Goal: Task Accomplishment & Management: Manage account settings

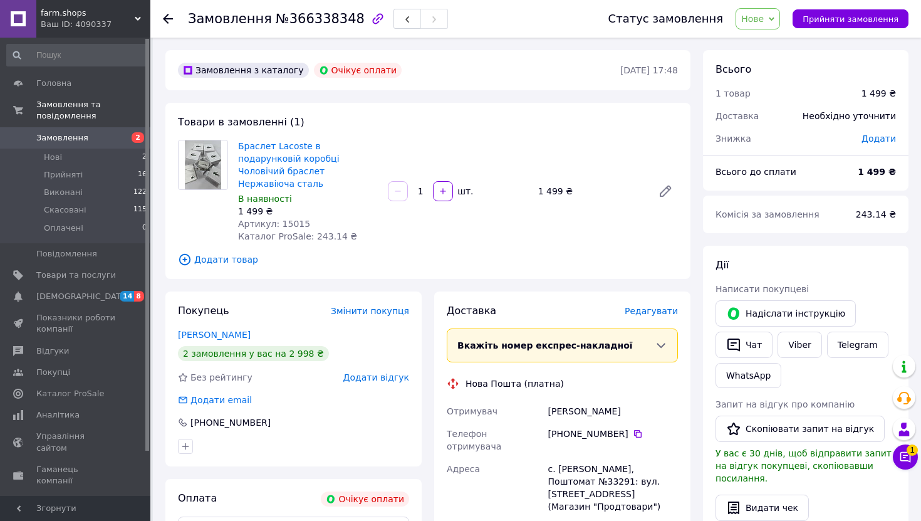
click at [764, 18] on span "Нове" at bounding box center [752, 19] width 23 height 10
click at [692, 110] on div "Замовлення з каталогу Очікує оплати [DATE] 17:48 Товари в замовленні (1) Брасле…" at bounding box center [428, 474] width 538 height 849
click at [398, 20] on button "button" at bounding box center [408, 19] width 28 height 20
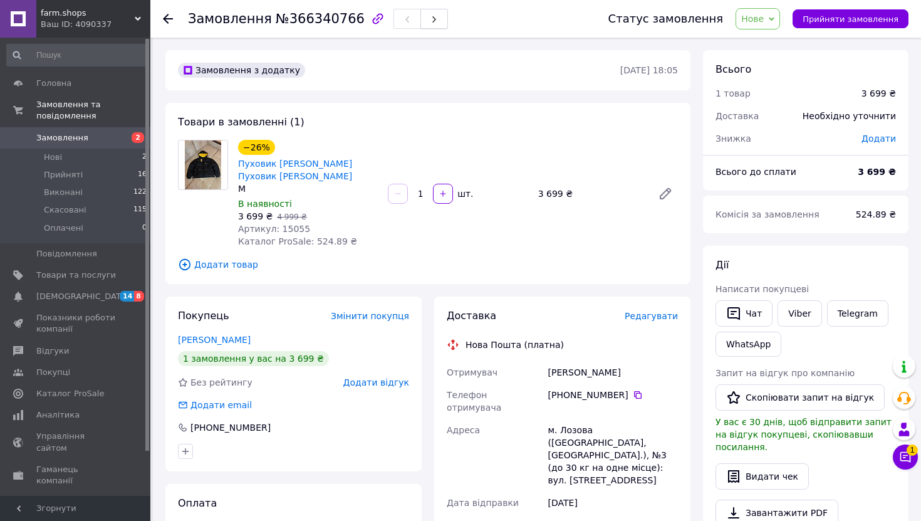
click at [431, 21] on icon "button" at bounding box center [435, 20] width 8 height 8
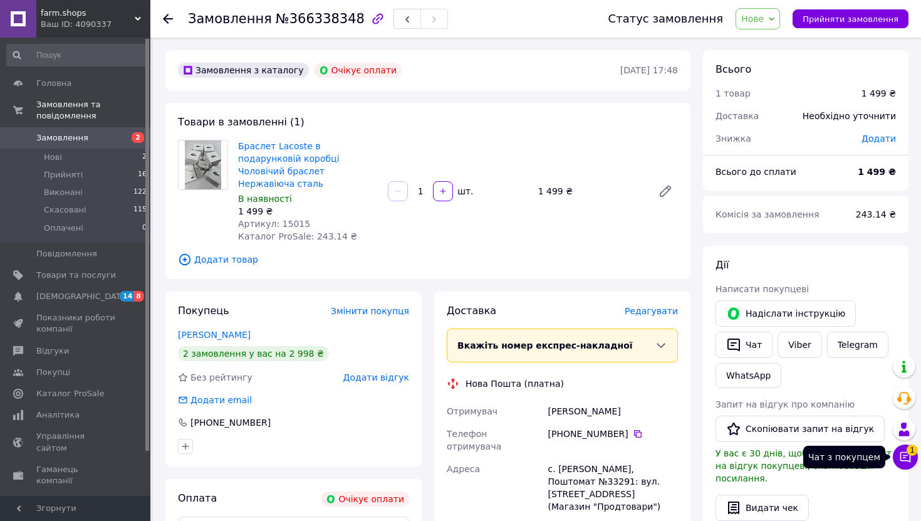
click at [901, 464] on button "Чат з покупцем 1" at bounding box center [905, 456] width 25 height 25
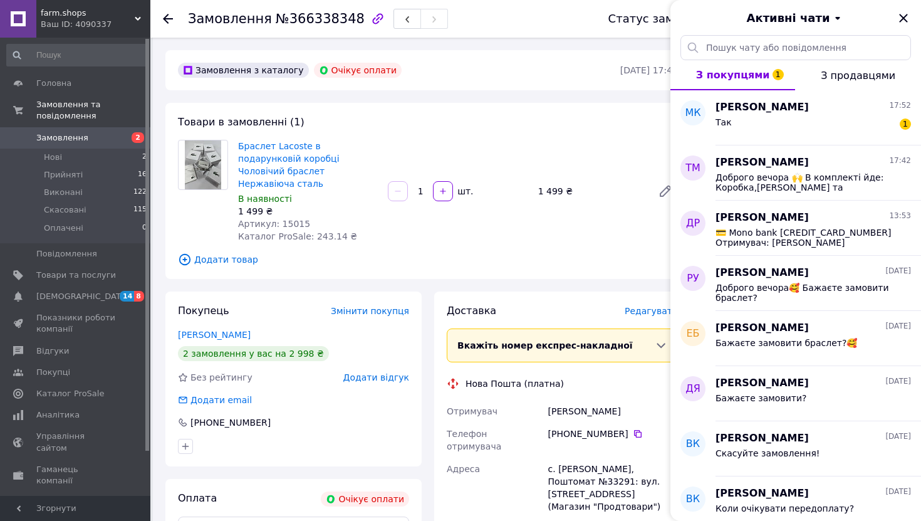
click at [624, 258] on div "Товари в замовленні (1) Браслет Lacoste в подарунковій коробці Чоловічий брасле…" at bounding box center [427, 191] width 525 height 176
click at [911, 18] on icon "Закрити" at bounding box center [903, 18] width 15 height 15
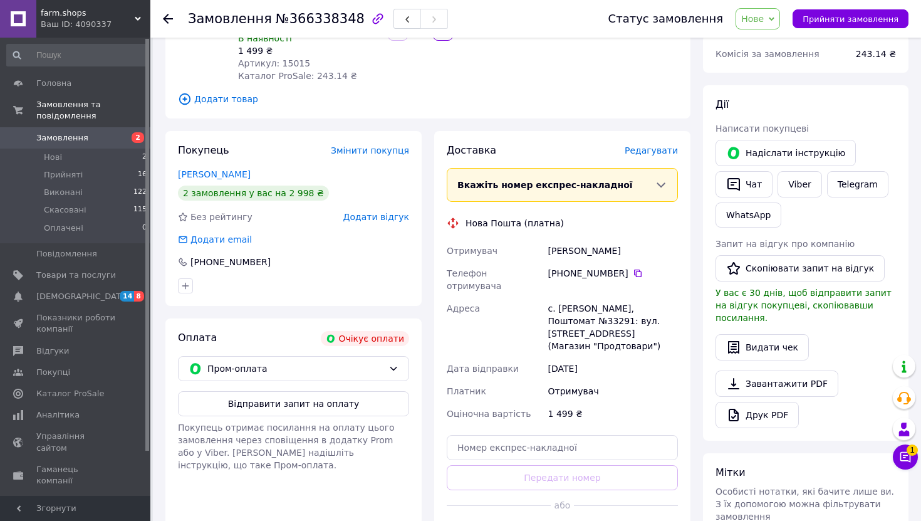
scroll to position [148, 0]
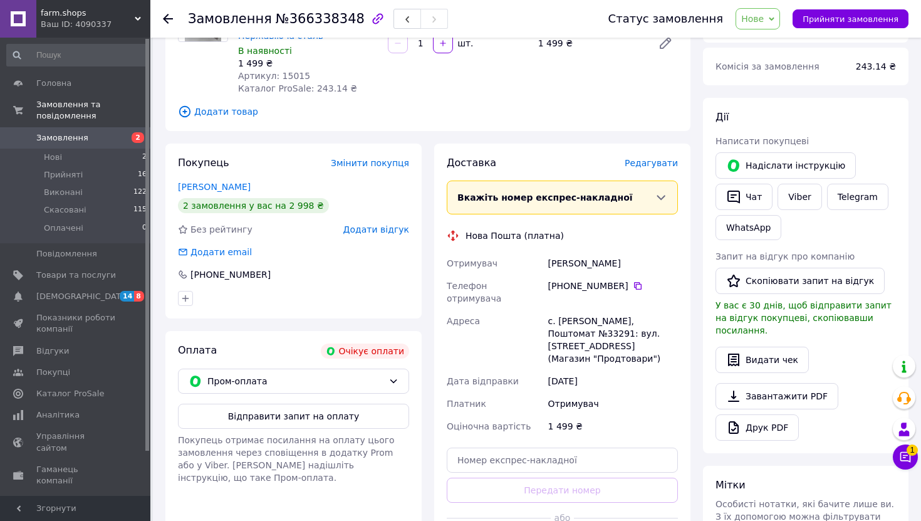
click at [140, 21] on icon at bounding box center [138, 19] width 6 height 6
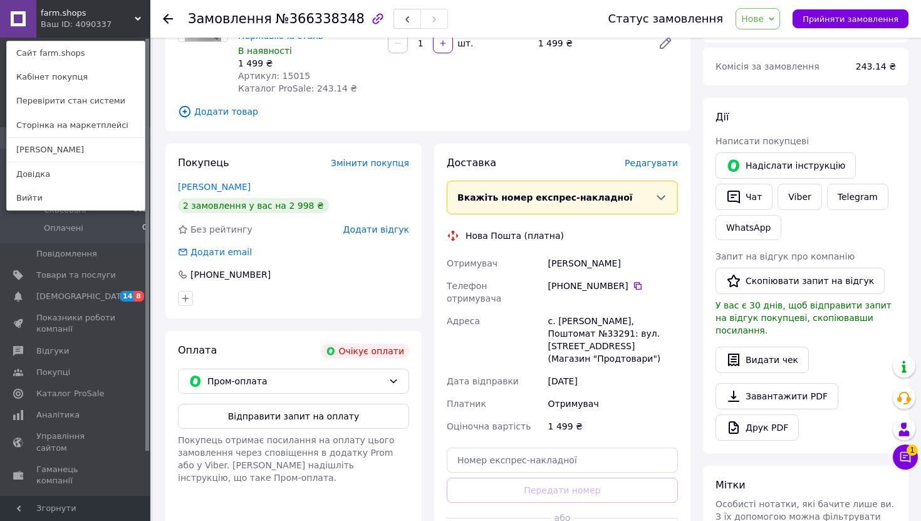
click at [222, 144] on div "Покупець Змінити покупця [PERSON_NAME] 2 замовлення у вас на 2 998 ₴ Без рейтин…" at bounding box center [293, 231] width 256 height 175
click at [305, 113] on div "Товари в замовленні (1) Браслет Lacoste в подарунковій коробці Чоловічий брасле…" at bounding box center [427, 43] width 525 height 176
click at [306, 156] on div "Покупець Змінити покупця" at bounding box center [293, 163] width 231 height 14
click at [132, 21] on div "farm.shops Ваш ID: 4090337 Сайт farm.shops Кабінет покупця Перевірити стан сист…" at bounding box center [75, 19] width 150 height 38
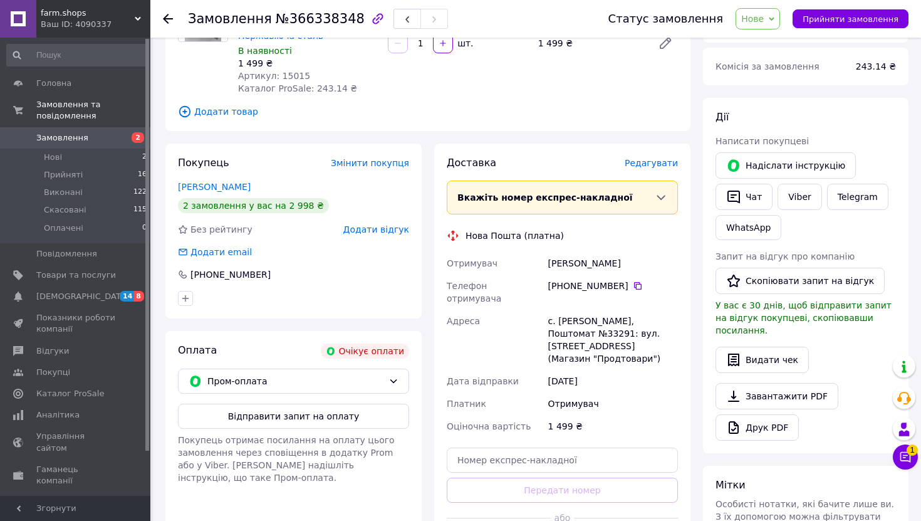
scroll to position [0, 0]
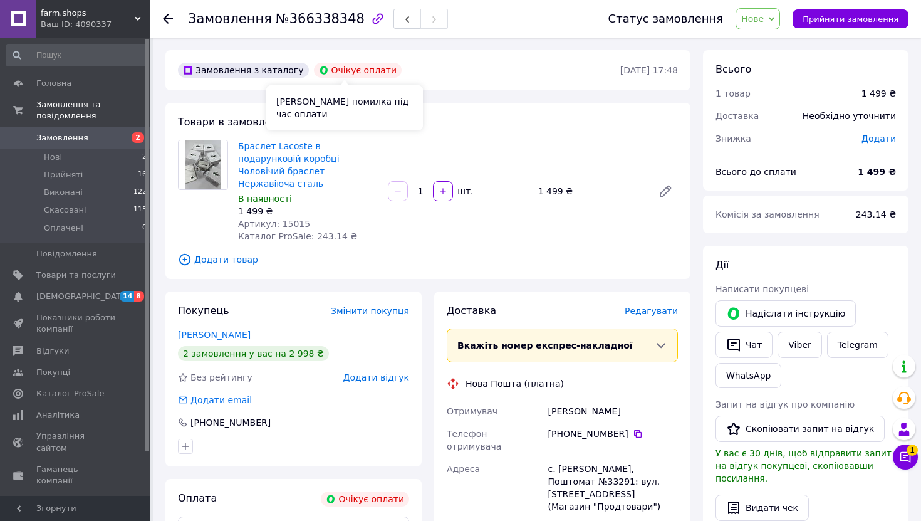
click at [345, 76] on div "Очікує оплати" at bounding box center [358, 70] width 88 height 15
click at [273, 69] on div "Замовлення з каталогу" at bounding box center [243, 70] width 131 height 15
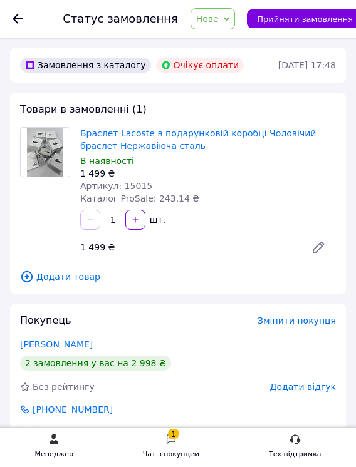
click at [202, 24] on span "Нове" at bounding box center [213, 18] width 44 height 21
click at [175, 24] on div "Статус замовлення Нове Прийнято Виконано Скасовано Оплачено Прийняти замовлення" at bounding box center [206, 18] width 313 height 21
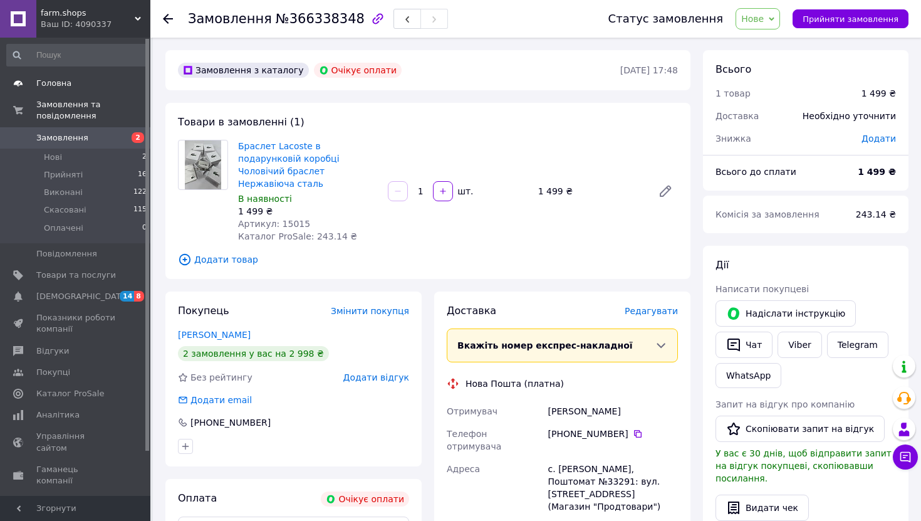
click at [14, 84] on use at bounding box center [18, 83] width 9 height 6
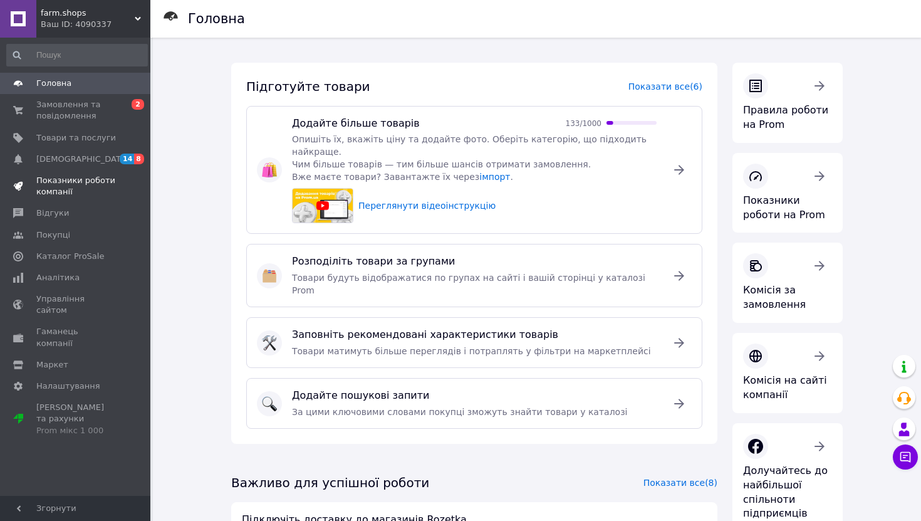
click at [113, 191] on span "Показники роботи компанії" at bounding box center [76, 186] width 80 height 23
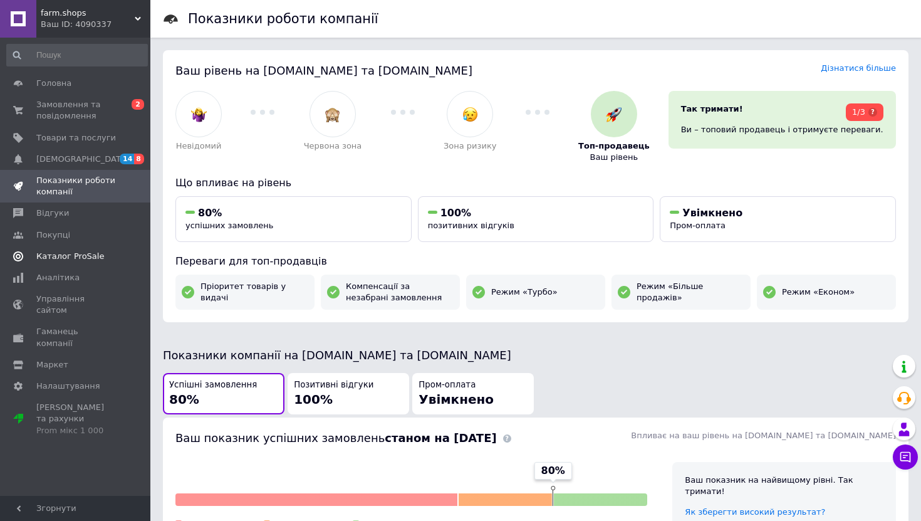
click at [53, 256] on span "Каталог ProSale" at bounding box center [70, 256] width 68 height 11
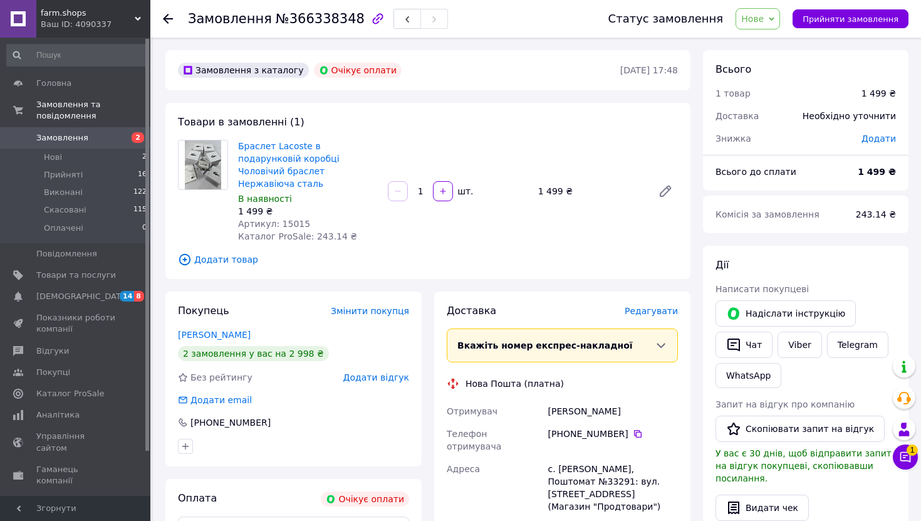
click at [634, 306] on span "Редагувати" at bounding box center [651, 311] width 53 height 10
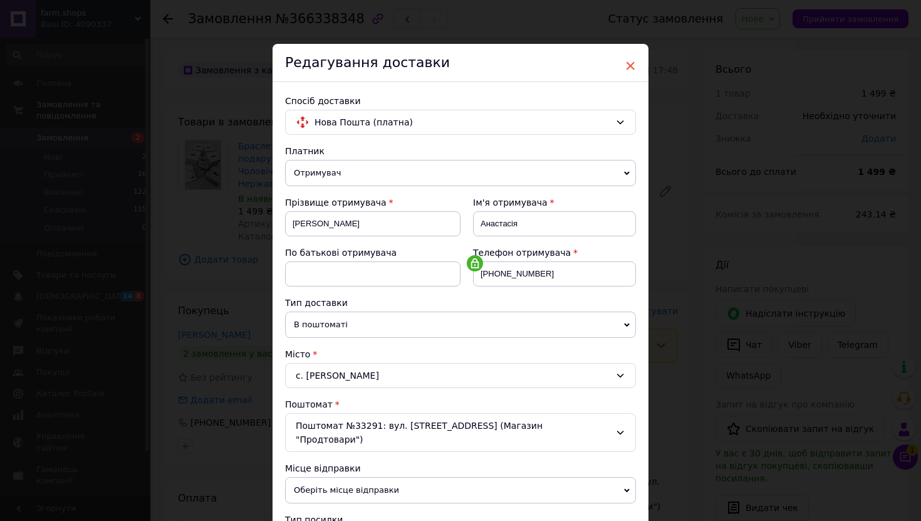
click at [627, 73] on span "×" at bounding box center [630, 65] width 11 height 21
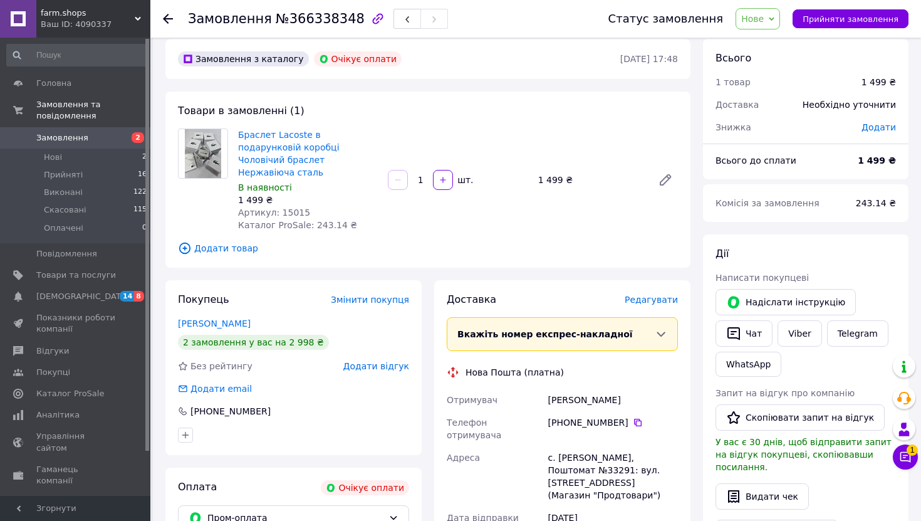
scroll to position [11, 0]
click at [729, 260] on div "Дії" at bounding box center [806, 255] width 180 height 14
click at [723, 257] on span "Дії" at bounding box center [722, 254] width 13 height 12
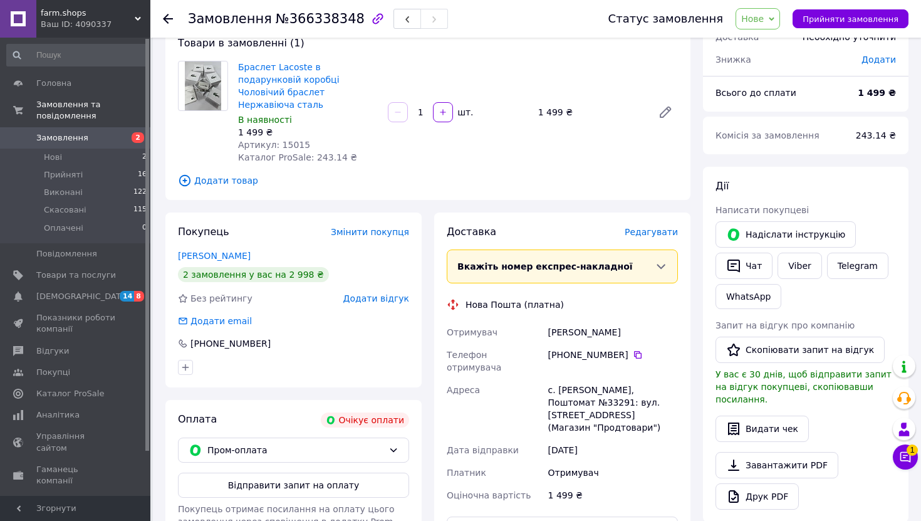
scroll to position [85, 0]
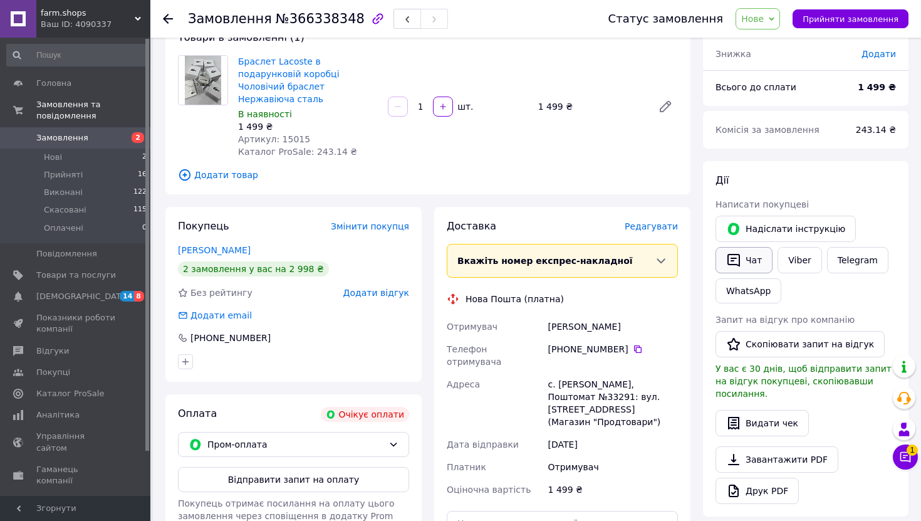
click at [754, 262] on button "Чат" at bounding box center [744, 260] width 57 height 26
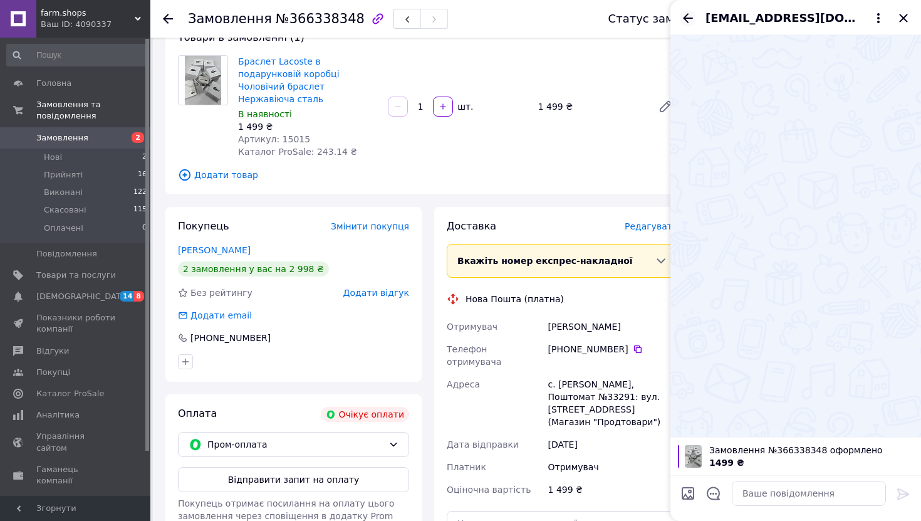
click at [689, 18] on icon "Назад" at bounding box center [688, 17] width 10 height 9
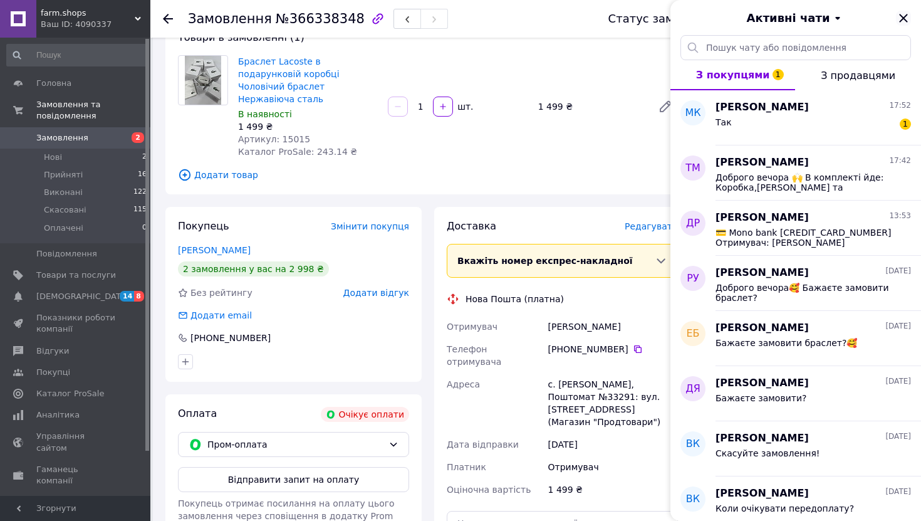
click at [910, 23] on icon "Закрити" at bounding box center [903, 18] width 15 height 15
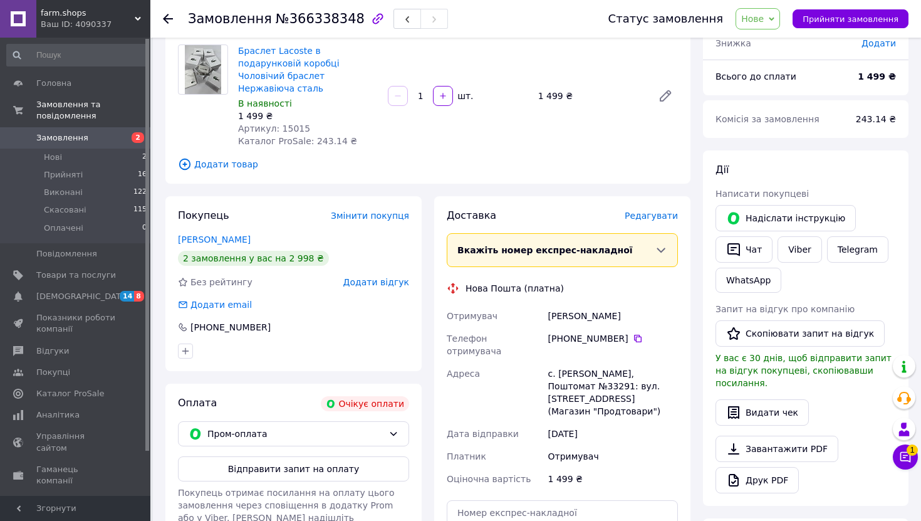
scroll to position [96, 0]
click at [848, 254] on link "Telegram" at bounding box center [857, 249] width 61 height 26
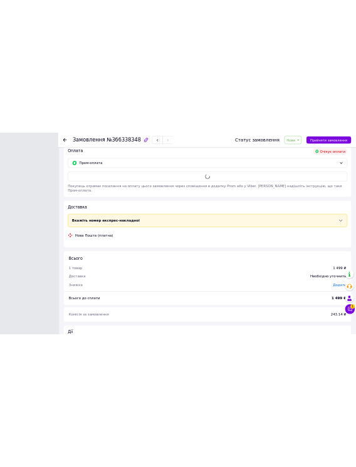
scroll to position [377, 0]
